Goal: Information Seeking & Learning: Understand process/instructions

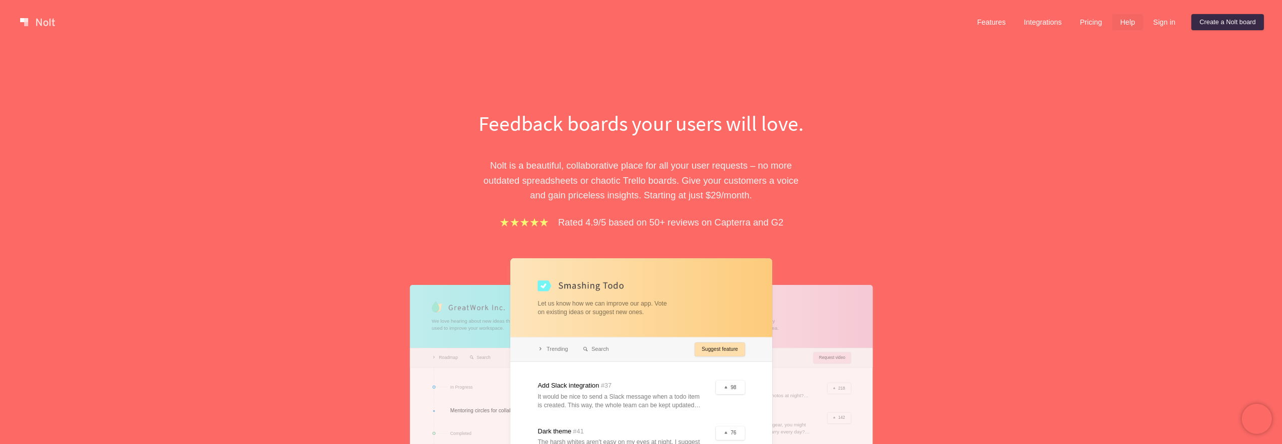
click at [1116, 22] on link "Help" at bounding box center [1127, 22] width 31 height 16
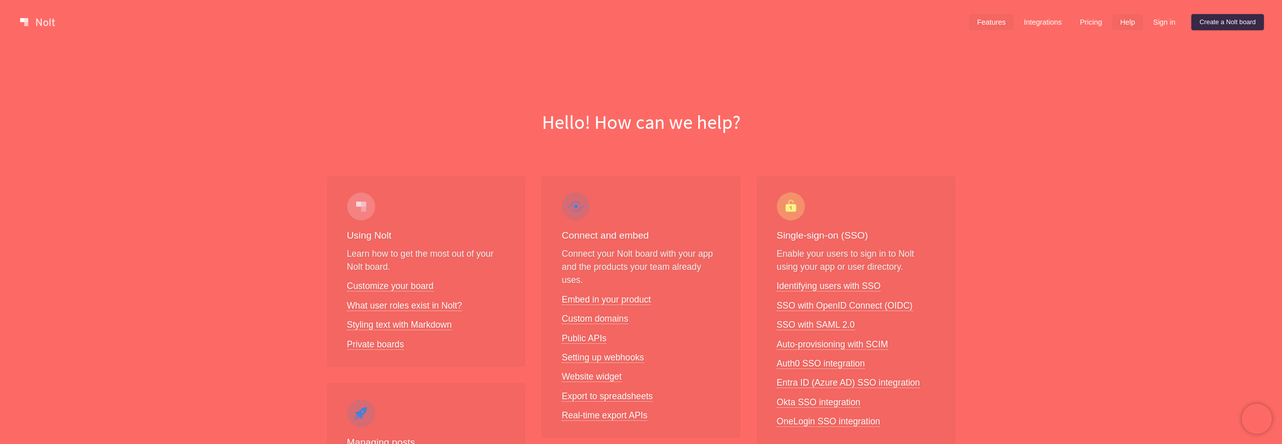
click at [982, 23] on link "Features" at bounding box center [991, 22] width 45 height 16
click at [425, 287] on link "Customize your board" at bounding box center [390, 286] width 87 height 11
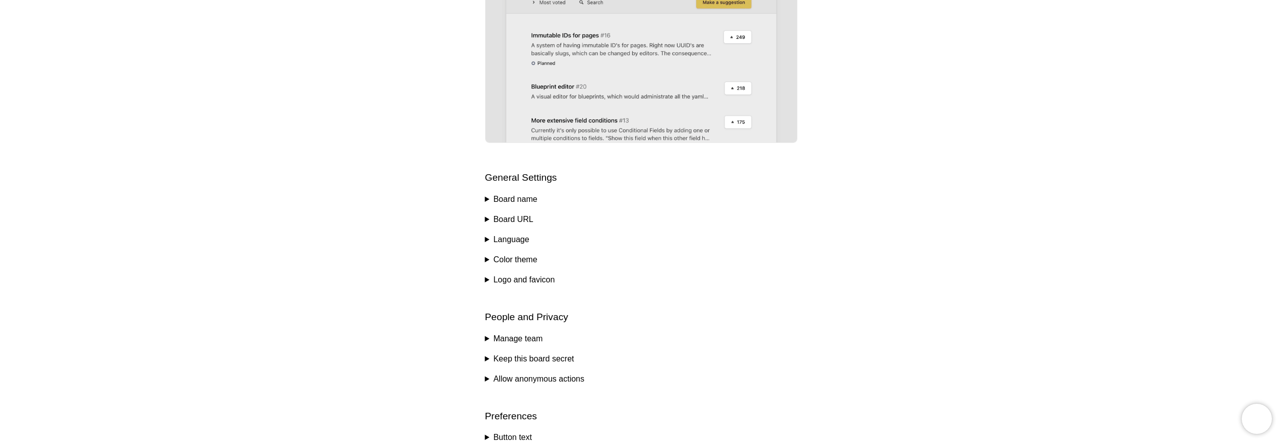
scroll to position [416, 0]
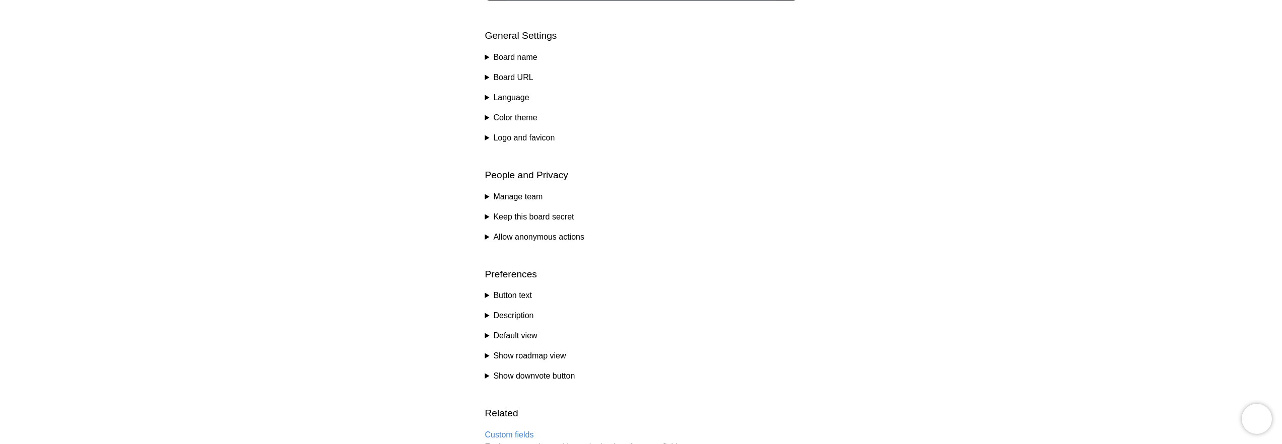
click at [489, 237] on summary "Allow anonymous actions" at bounding box center [641, 237] width 312 height 12
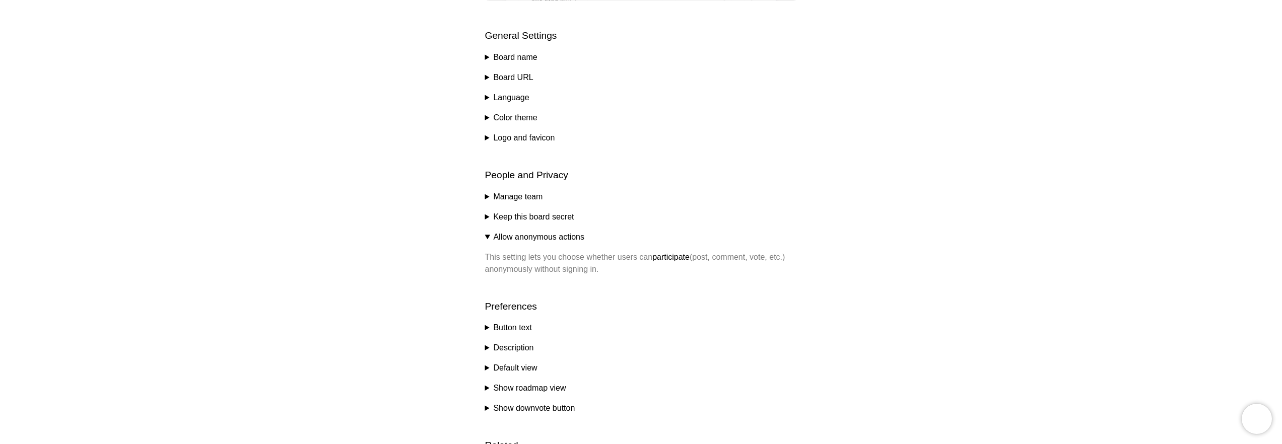
click at [518, 254] on p "This setting lets you choose whether users can participate (post, comment, vote…" at bounding box center [641, 263] width 312 height 24
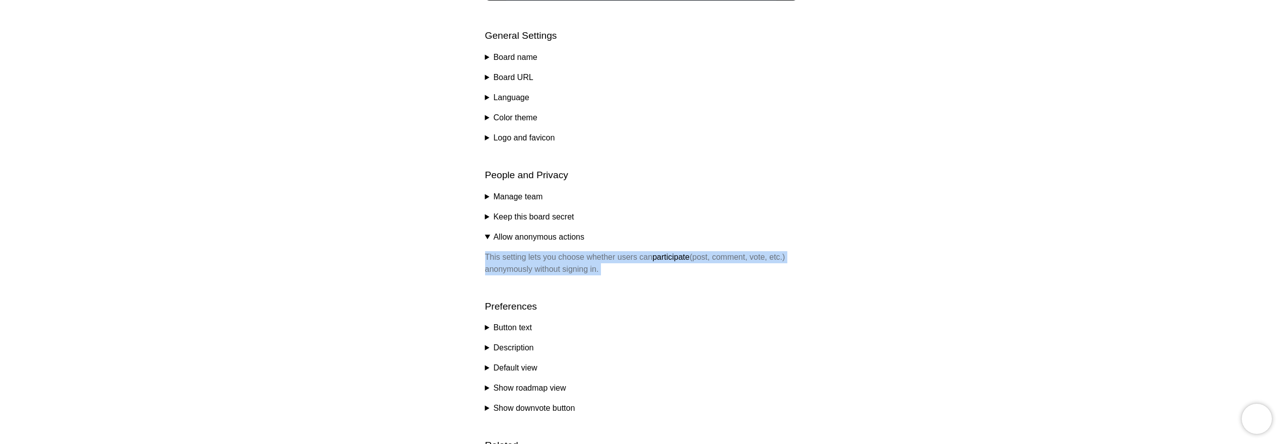
click at [518, 254] on p "This setting lets you choose whether users can participate (post, comment, vote…" at bounding box center [641, 263] width 312 height 24
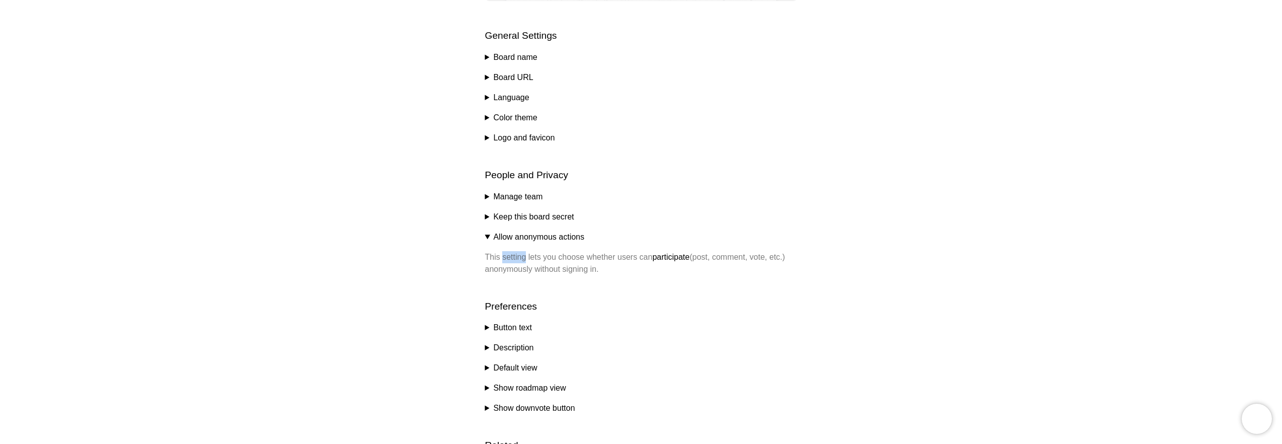
click at [518, 254] on p "This setting lets you choose whether users can participate (post, comment, vote…" at bounding box center [641, 263] width 312 height 24
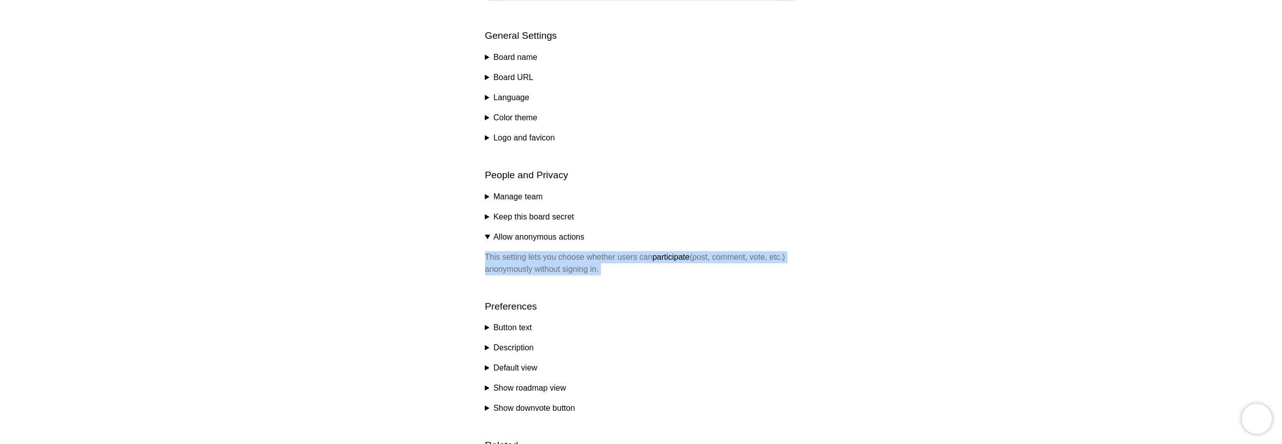
click at [518, 254] on p "This setting lets you choose whether users can participate (post, comment, vote…" at bounding box center [641, 263] width 312 height 24
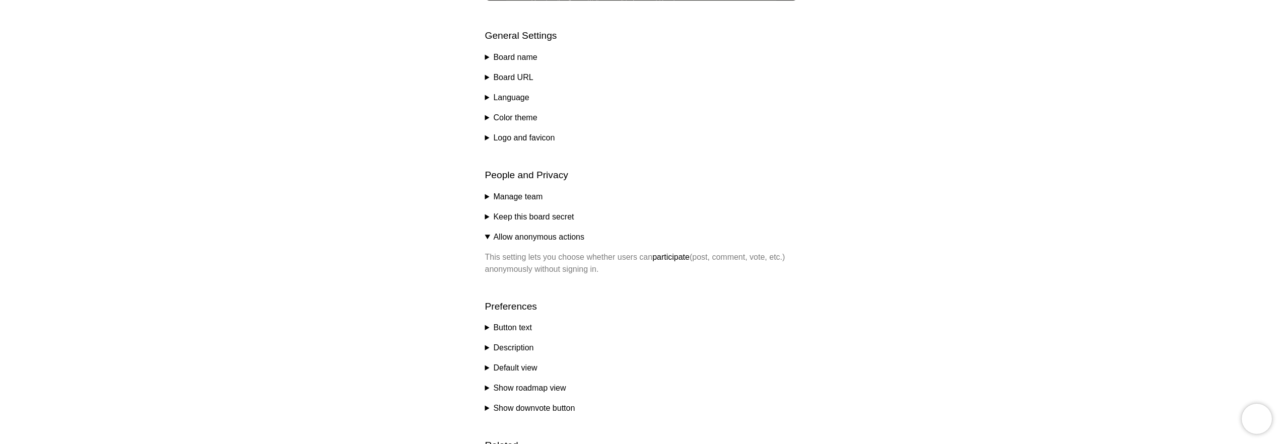
click at [487, 216] on summary "Keep this board secret" at bounding box center [641, 217] width 312 height 12
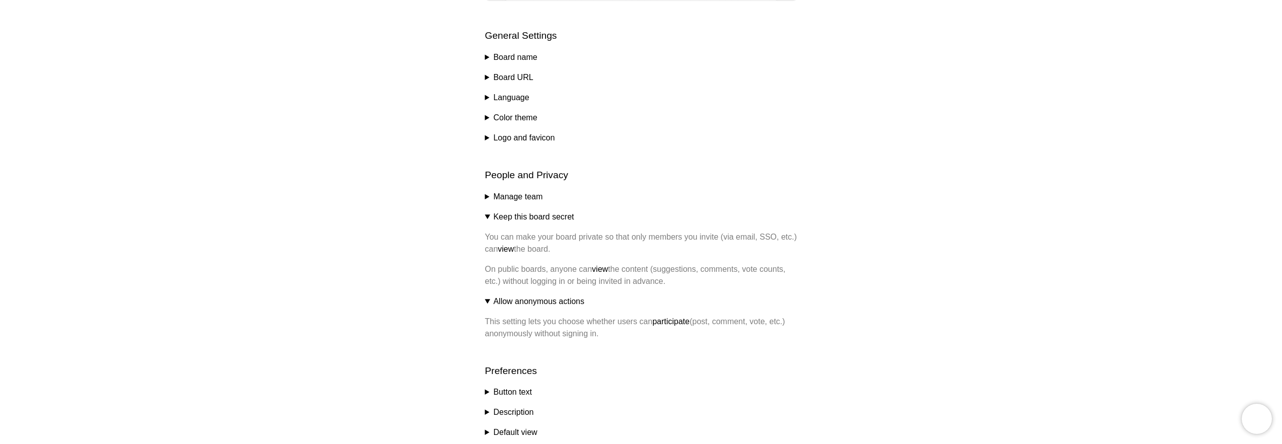
click at [487, 198] on summary "Manage team" at bounding box center [641, 197] width 312 height 12
